Goal: Task Accomplishment & Management: Complete application form

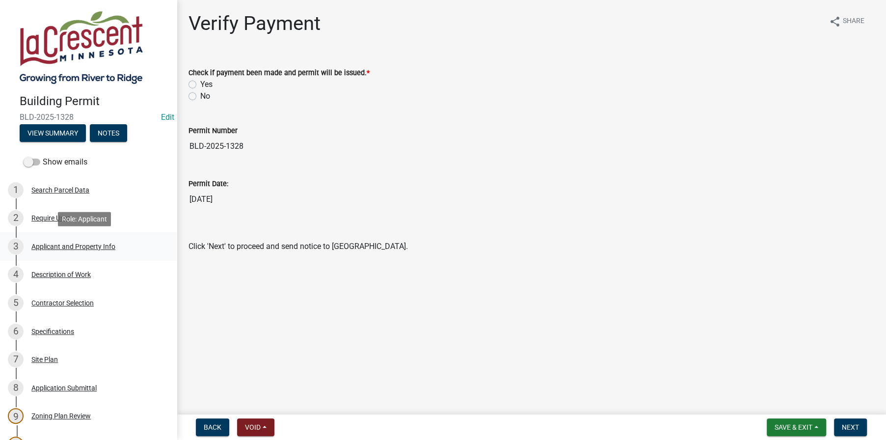
click at [59, 243] on div "Applicant and Property Info" at bounding box center [73, 246] width 84 height 7
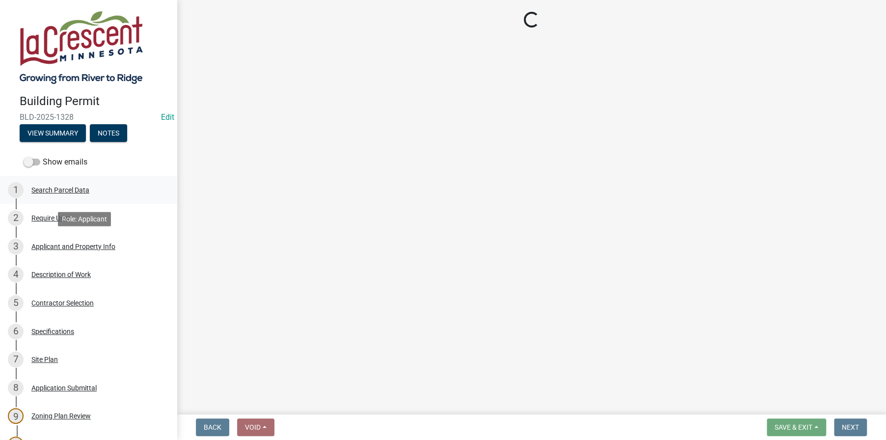
select select "e838c9e2-1e6e-4405-bddc-a3335cd38b08"
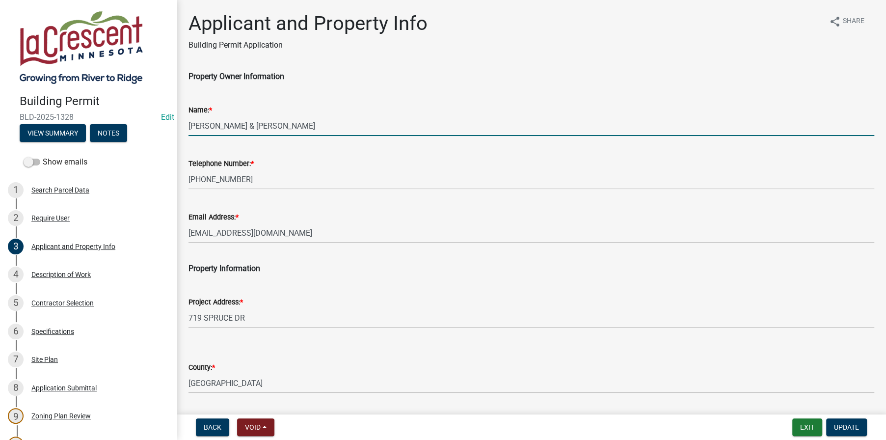
click at [214, 121] on input "[PERSON_NAME] & [PERSON_NAME]" at bounding box center [532, 126] width 686 height 20
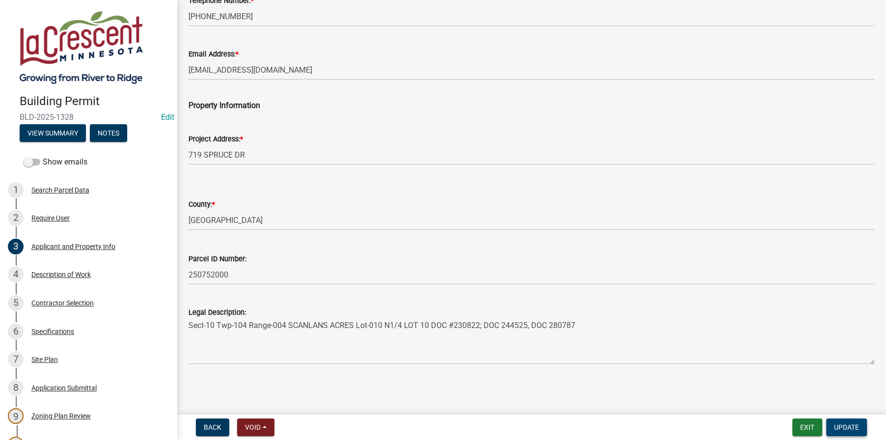
type input "[PERSON_NAME] & [PERSON_NAME]"
click at [839, 419] on button "Update" at bounding box center [847, 427] width 41 height 18
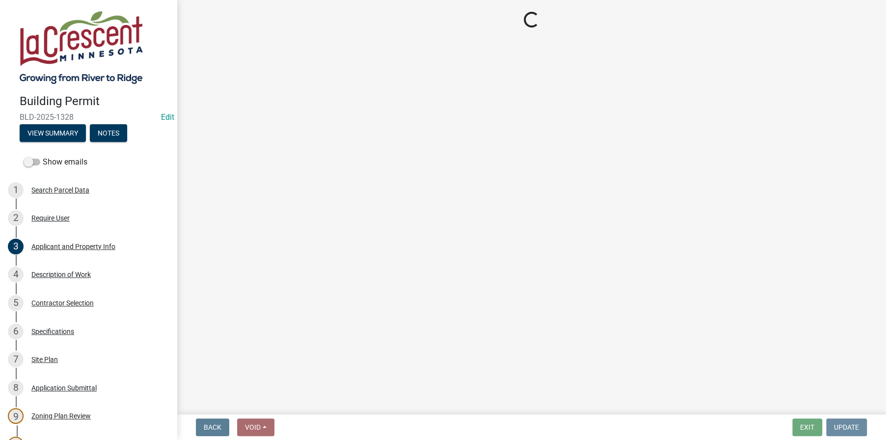
scroll to position [0, 0]
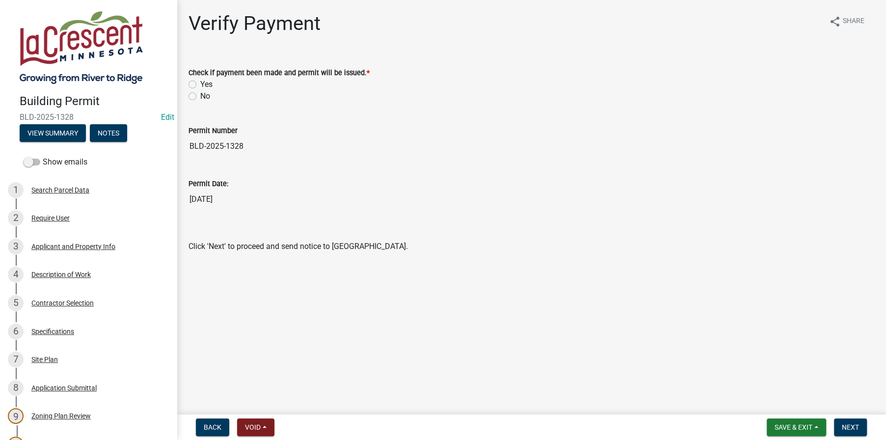
click at [200, 84] on label "Yes" at bounding box center [206, 85] width 12 height 12
click at [200, 84] on input "Yes" at bounding box center [203, 82] width 6 height 6
radio input "true"
click at [858, 424] on span "Next" at bounding box center [850, 427] width 17 height 8
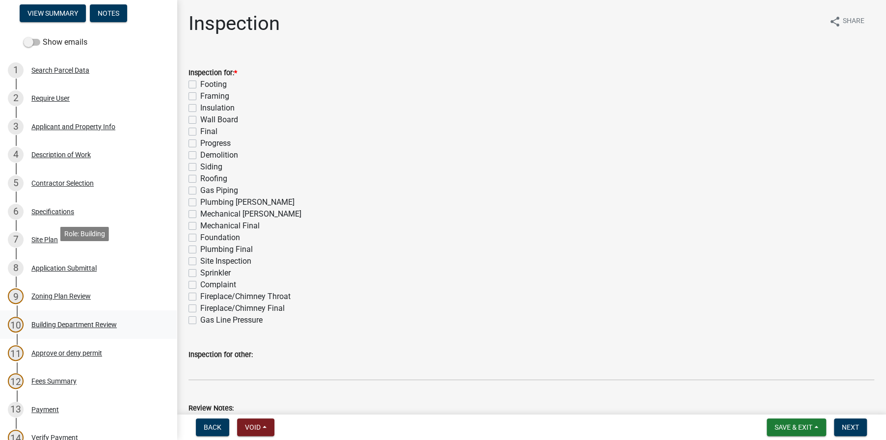
scroll to position [196, 0]
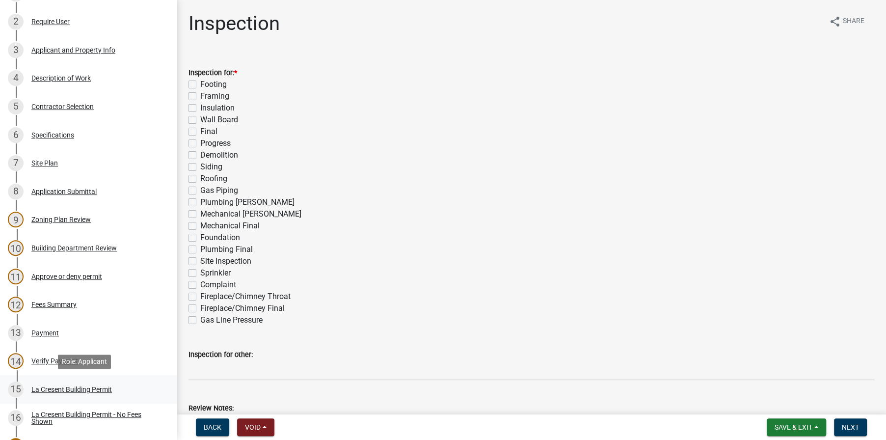
click at [63, 389] on div "La Cresent Building Permit" at bounding box center [71, 389] width 81 height 7
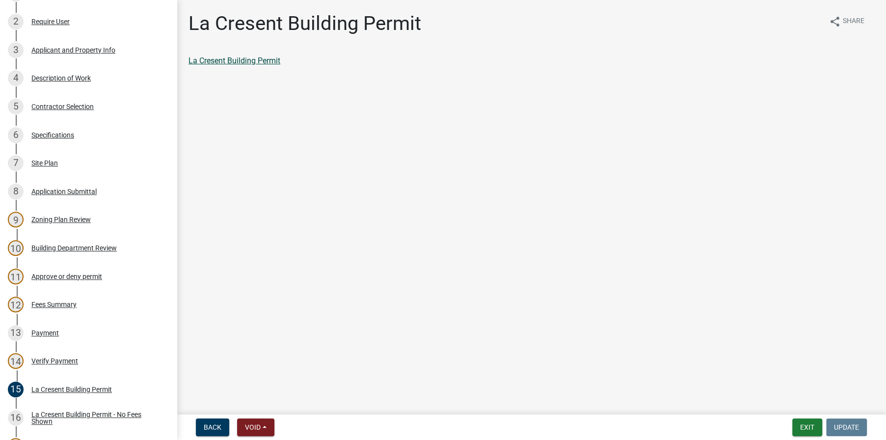
click at [226, 60] on link "La Cresent Building Permit" at bounding box center [235, 60] width 92 height 9
